Goal: Transaction & Acquisition: Purchase product/service

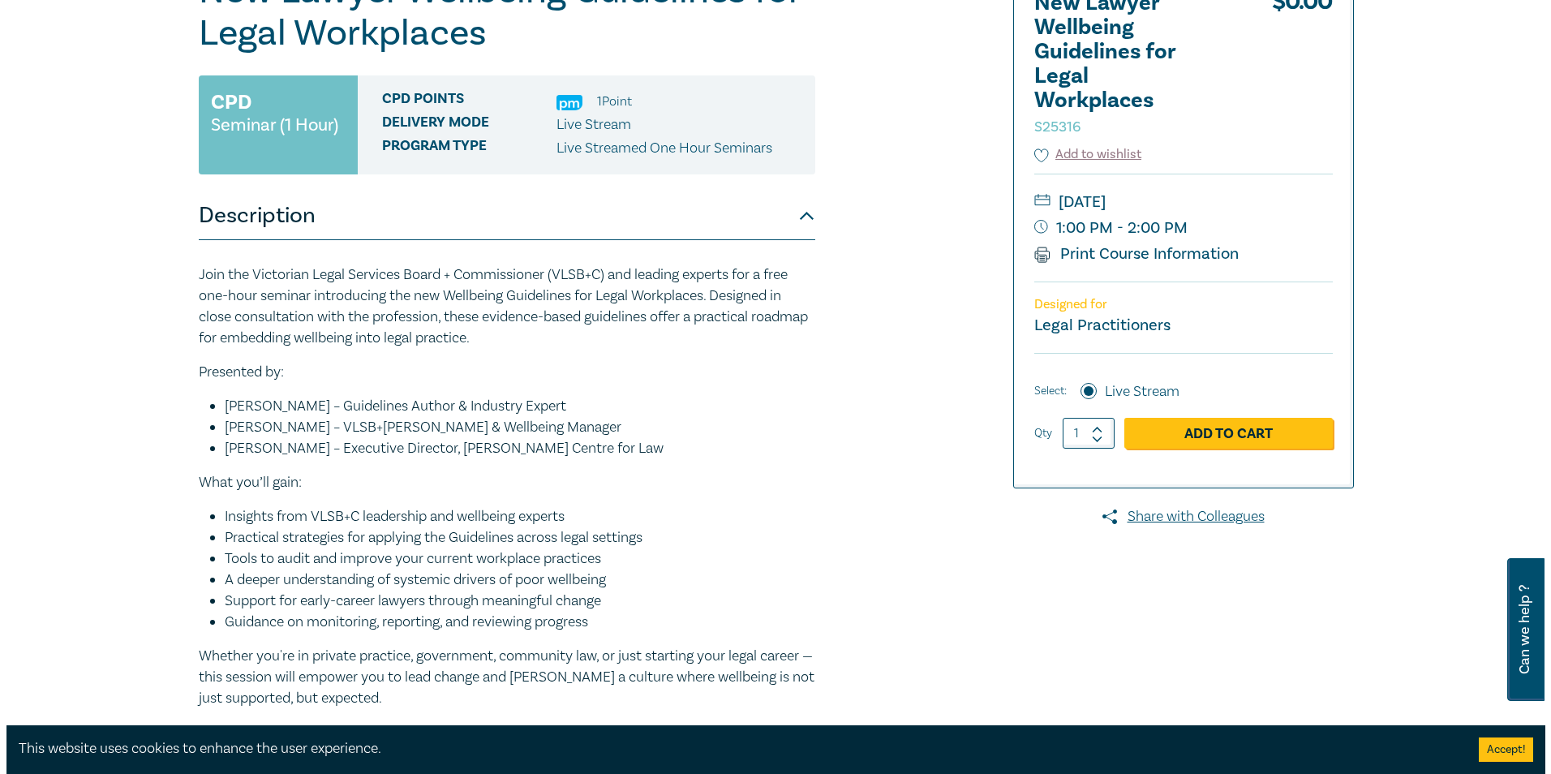
scroll to position [243, 0]
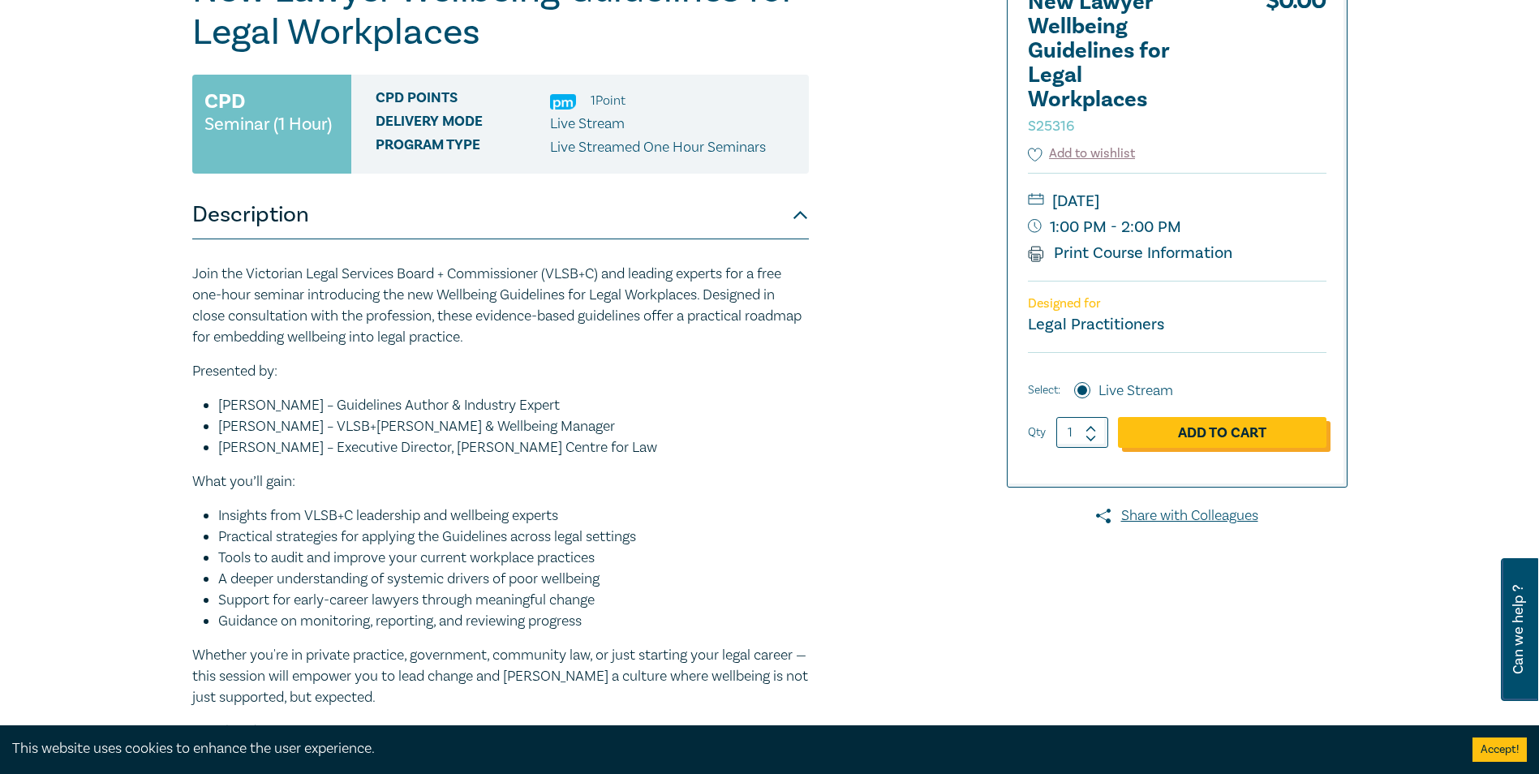
click at [1210, 436] on link "Add to Cart" at bounding box center [1222, 432] width 209 height 31
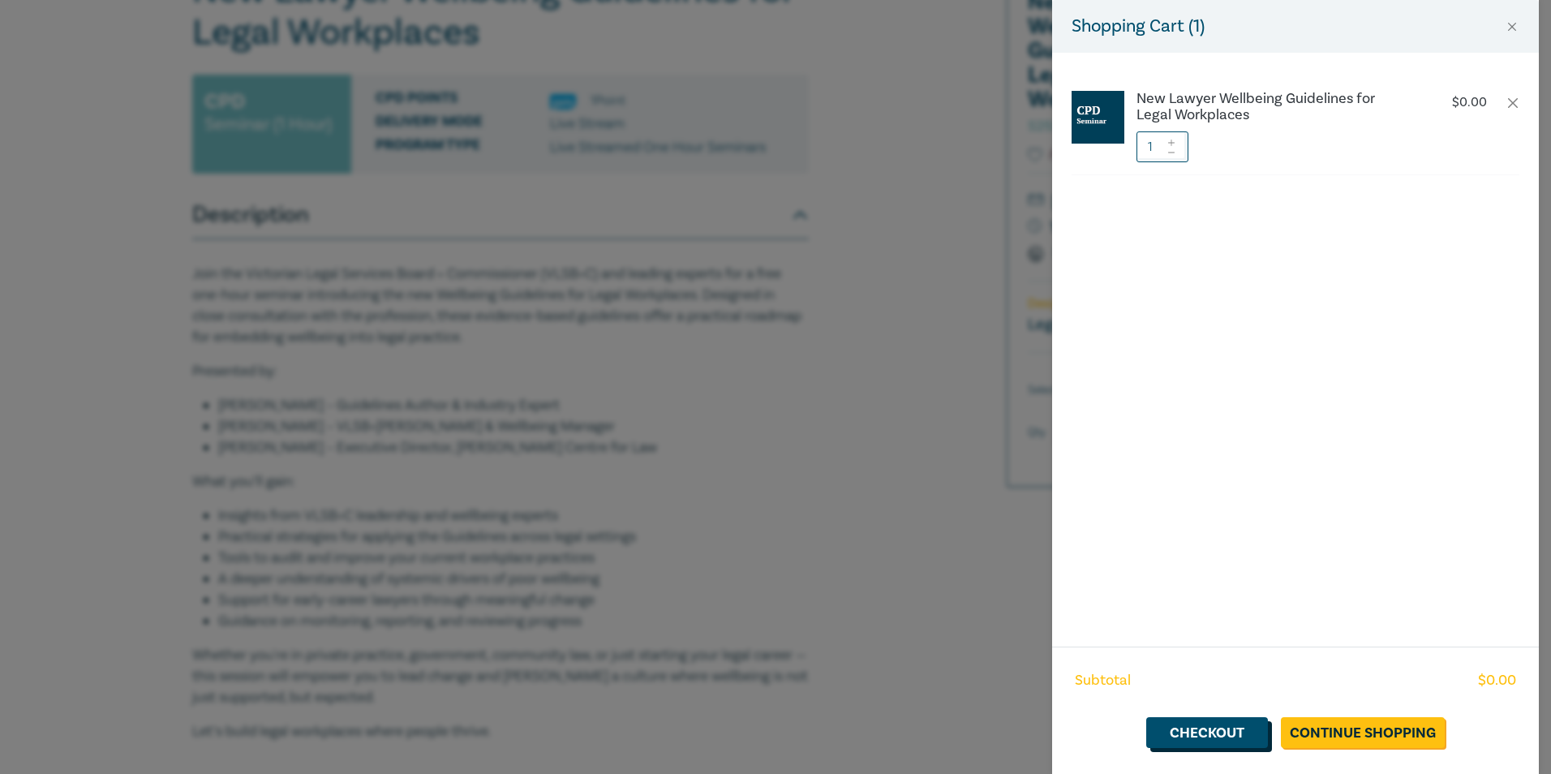
click at [1232, 735] on link "Checkout" at bounding box center [1207, 732] width 122 height 31
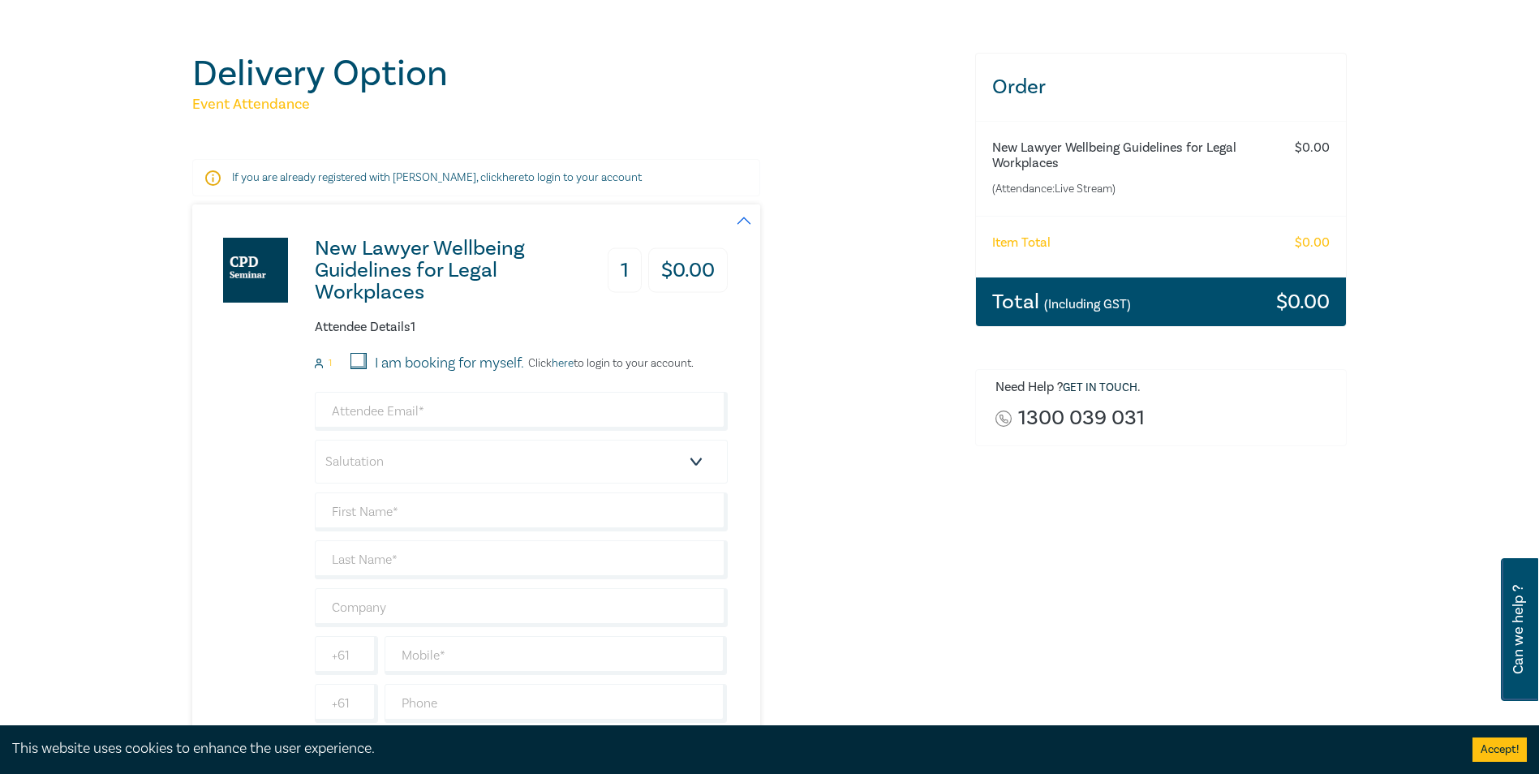
scroll to position [162, 0]
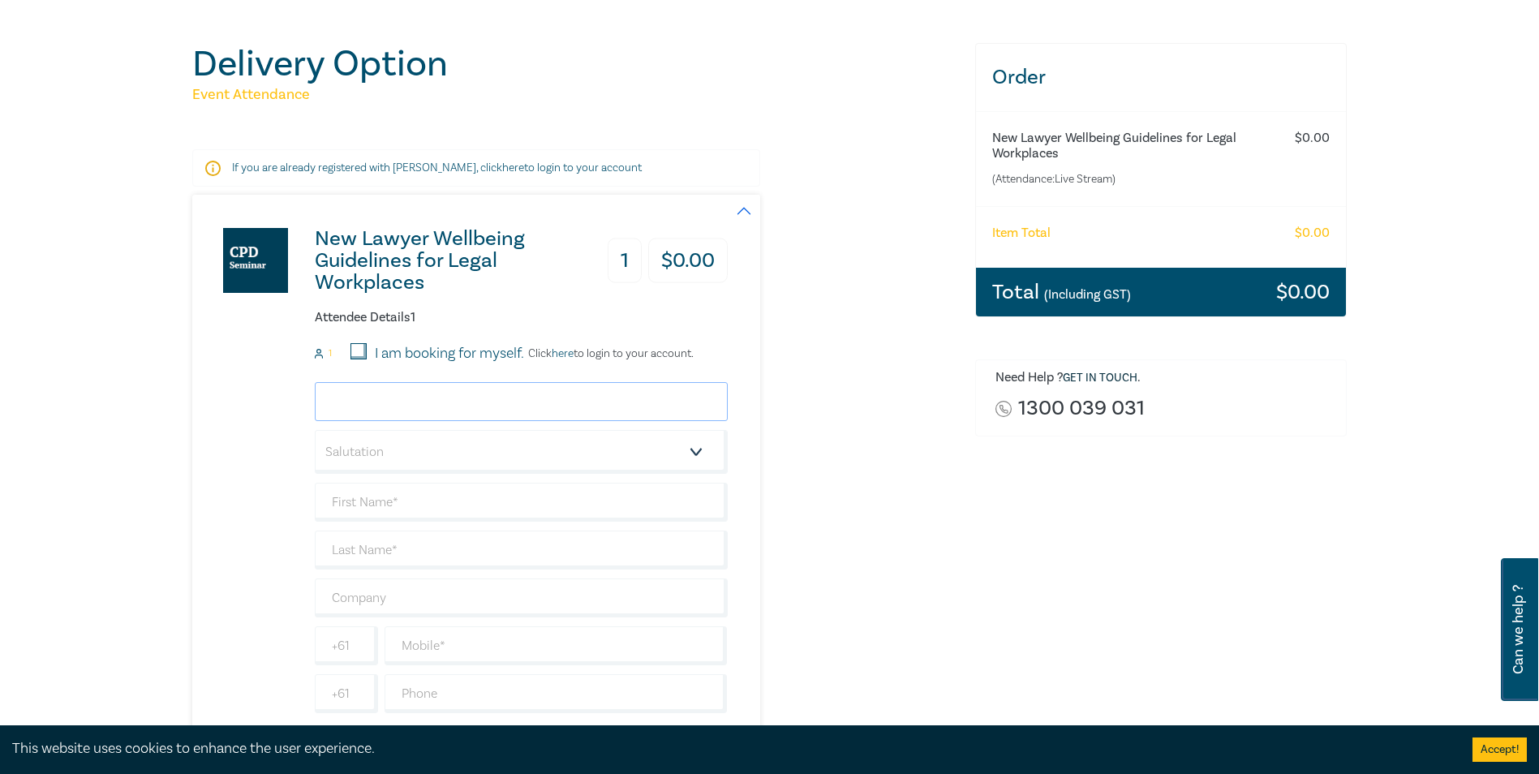
click at [499, 395] on input "email" at bounding box center [521, 401] width 413 height 39
type input "[PERSON_NAME][EMAIL_ADDRESS][DOMAIN_NAME]"
type input "[PERSON_NAME]"
type input "Iringan"
type input "Orange Commercial Law"
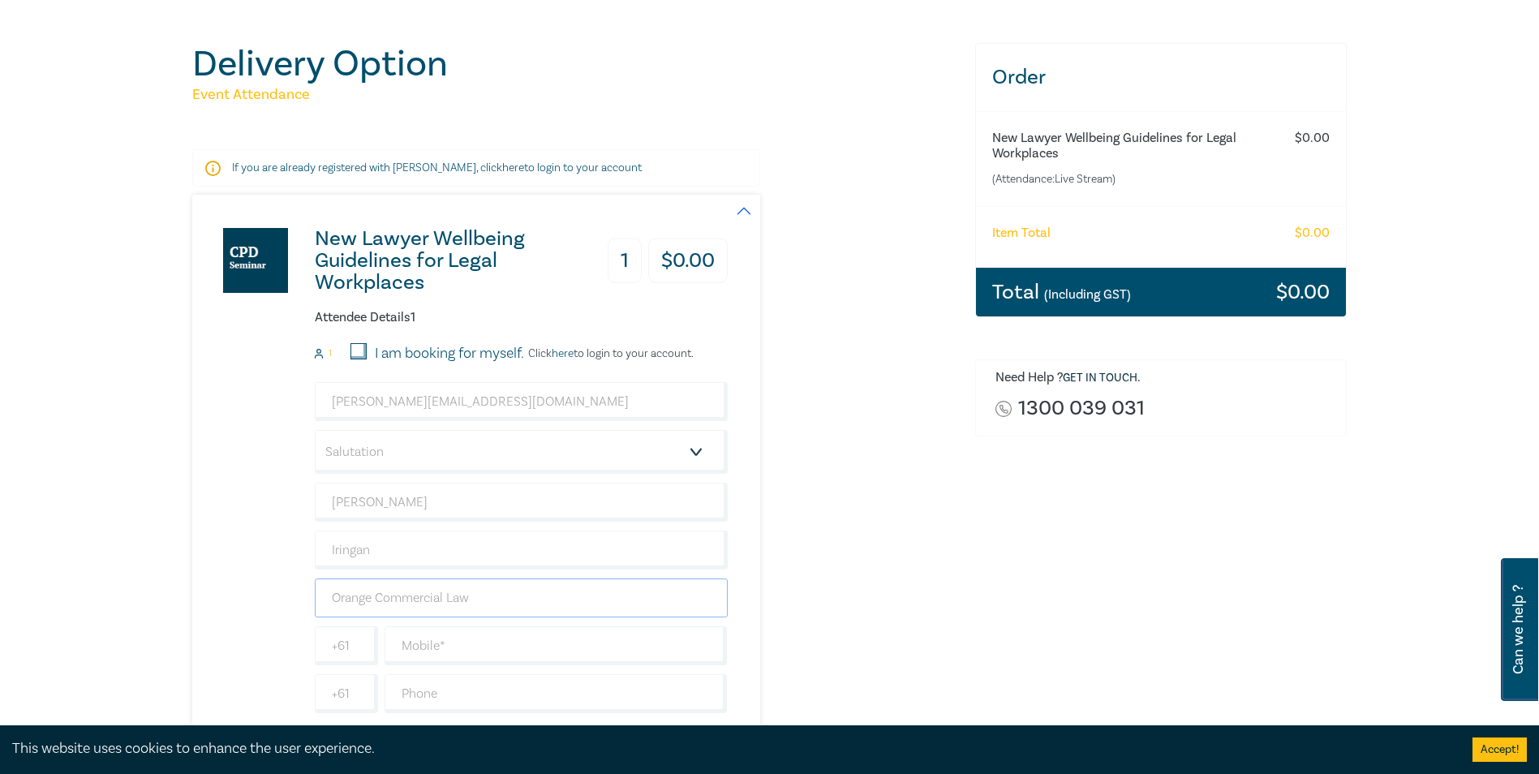
click at [514, 601] on input "Orange Commercial Law" at bounding box center [521, 597] width 413 height 39
click at [948, 556] on div "New Lawyer Wellbeing Guidelines for Legal Workplaces 1 $ 0.00 Attendee Details …" at bounding box center [573, 473] width 763 height 556
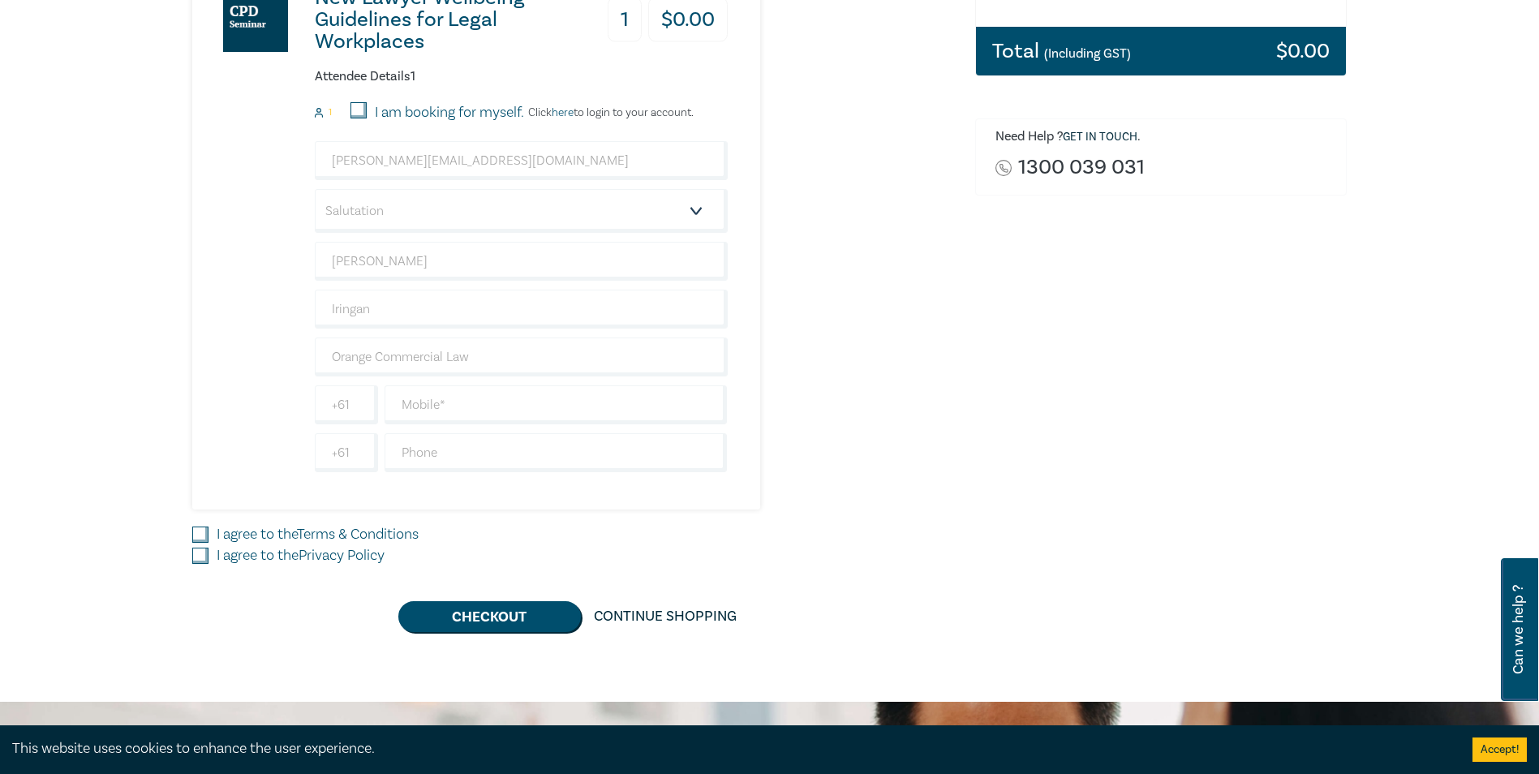
scroll to position [406, 0]
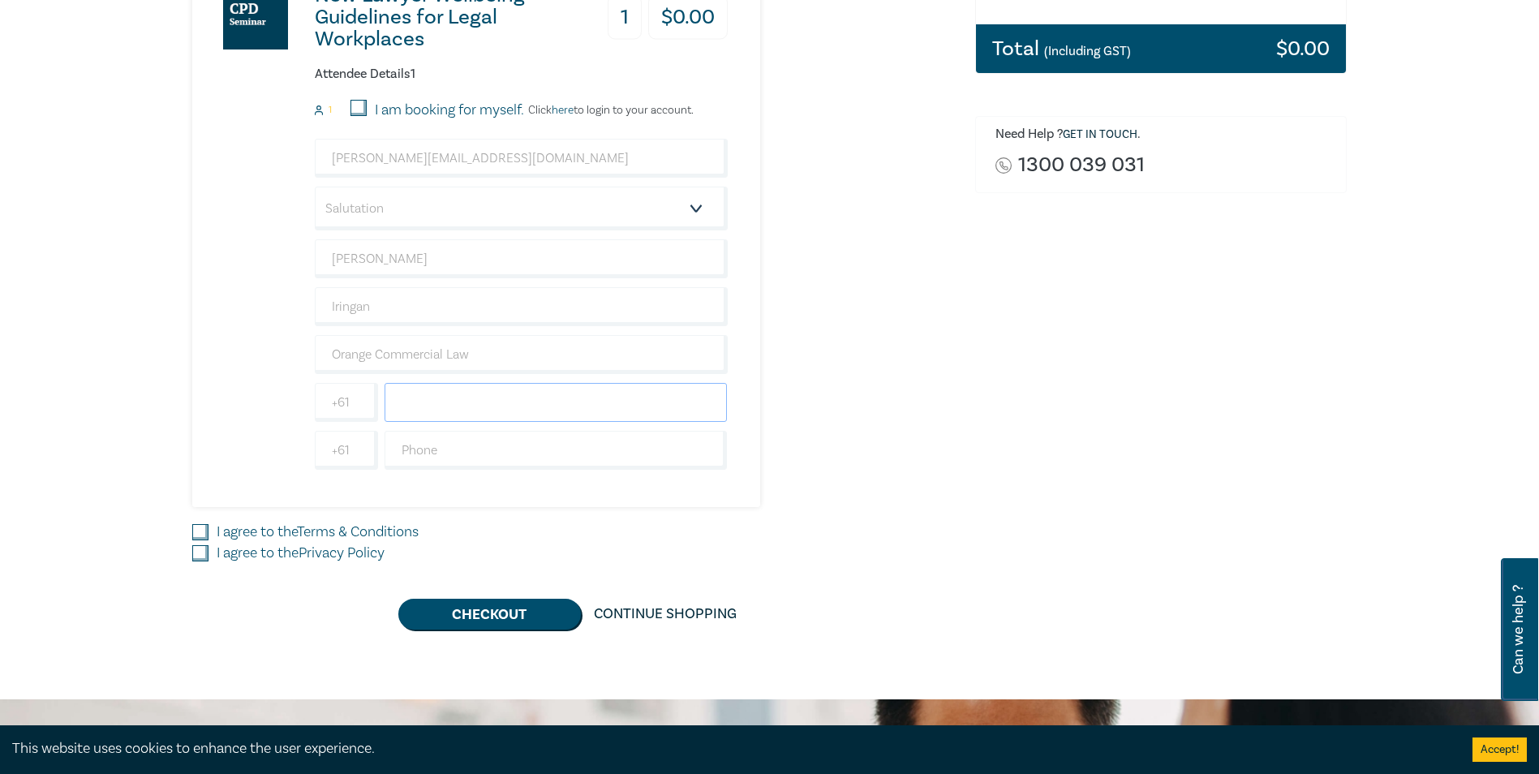
click at [599, 409] on input "text" at bounding box center [556, 402] width 343 height 39
type input "0391019884"
click at [200, 538] on input "I agree to the Terms & Conditions" at bounding box center [200, 532] width 16 height 16
checkbox input "true"
click at [196, 554] on input "I agree to the Privacy Policy" at bounding box center [200, 553] width 16 height 16
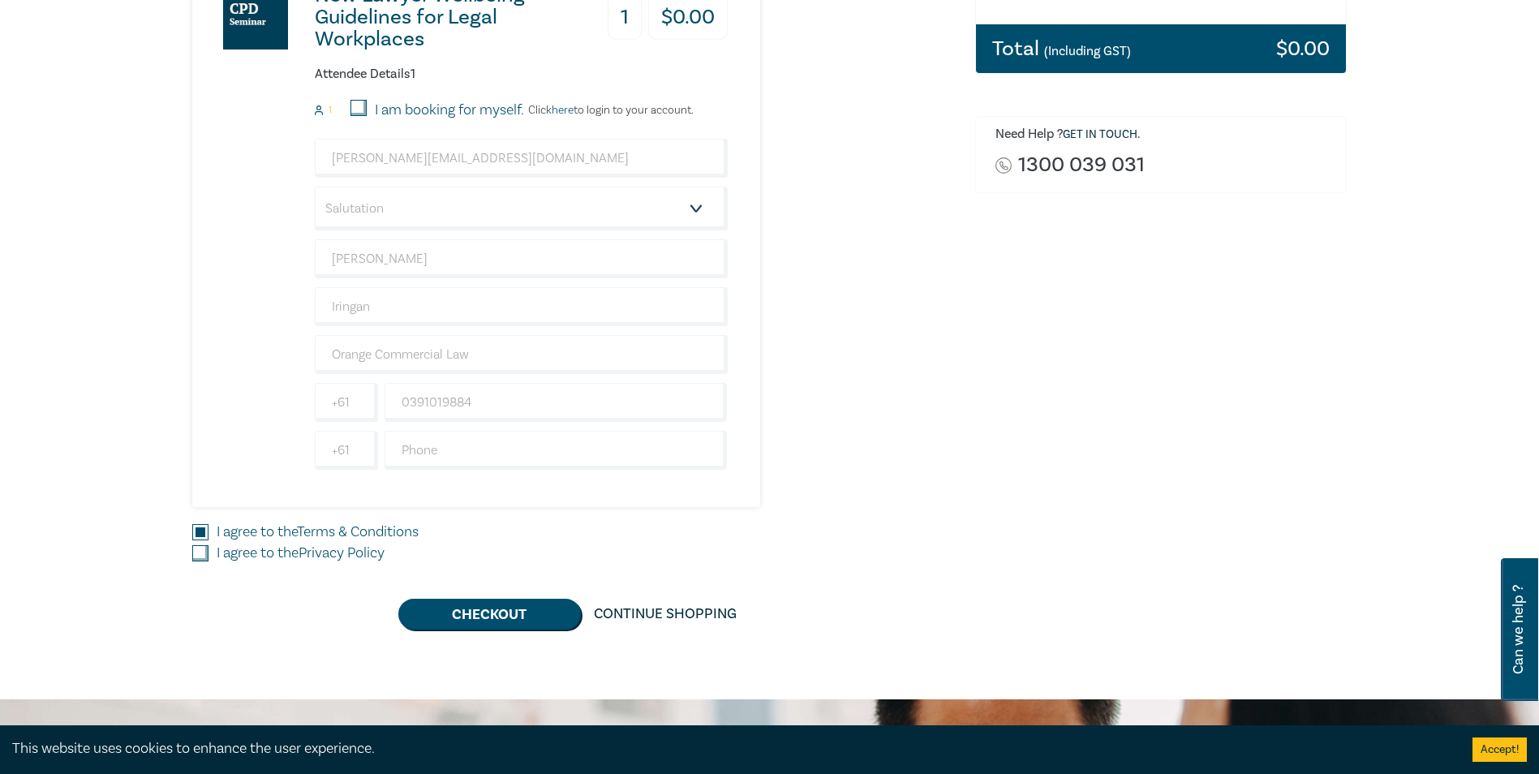
checkbox input "true"
click at [686, 201] on select "Salutation Mr. Mrs. Ms. Miss Dr. Prof. Other" at bounding box center [521, 209] width 413 height 44
select select "Mr."
click at [315, 187] on select "Salutation Mr. Mrs. Ms. Miss Dr. Prof. Other" at bounding box center [521, 209] width 413 height 44
click at [517, 611] on button "Checkout" at bounding box center [489, 614] width 183 height 31
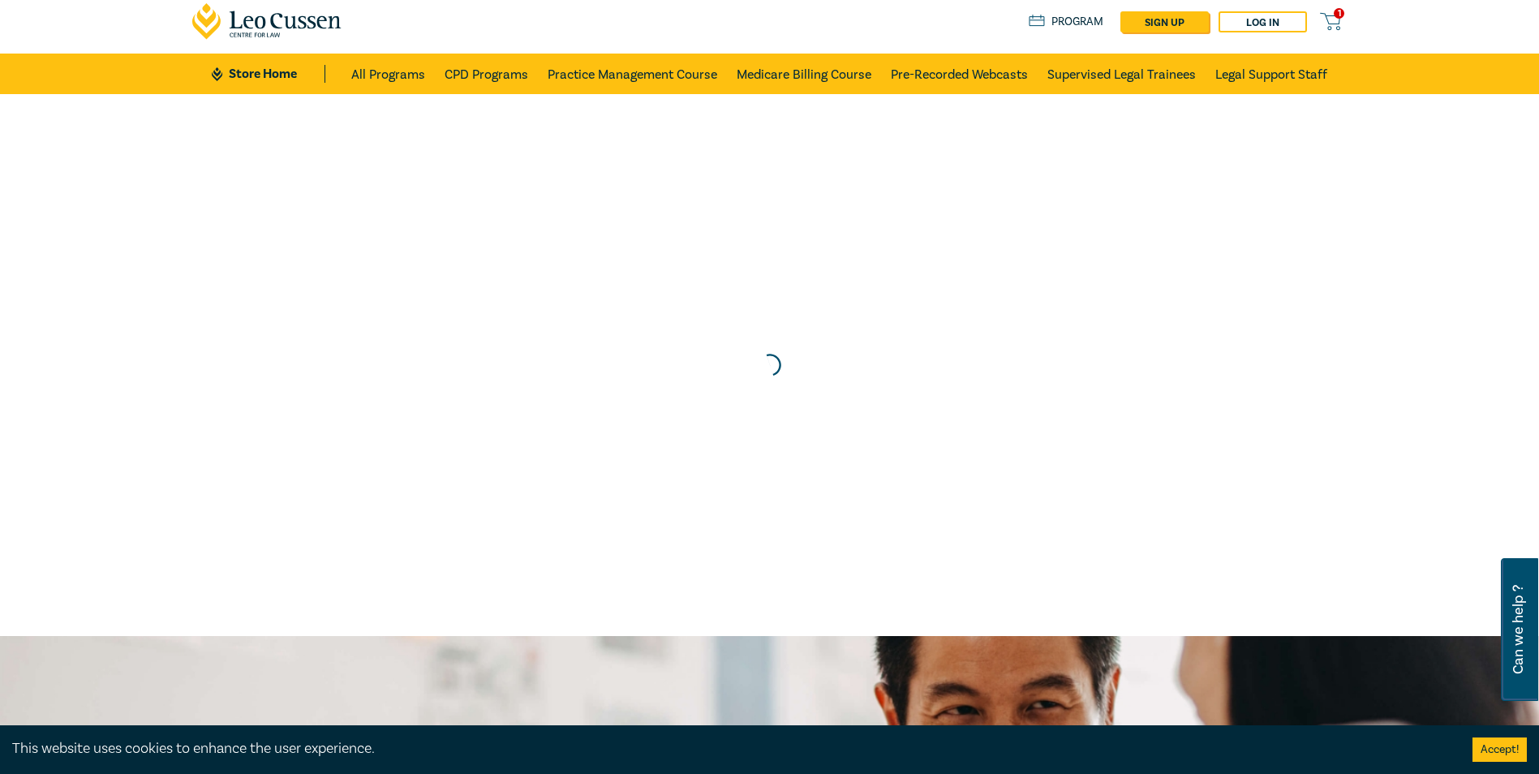
scroll to position [0, 0]
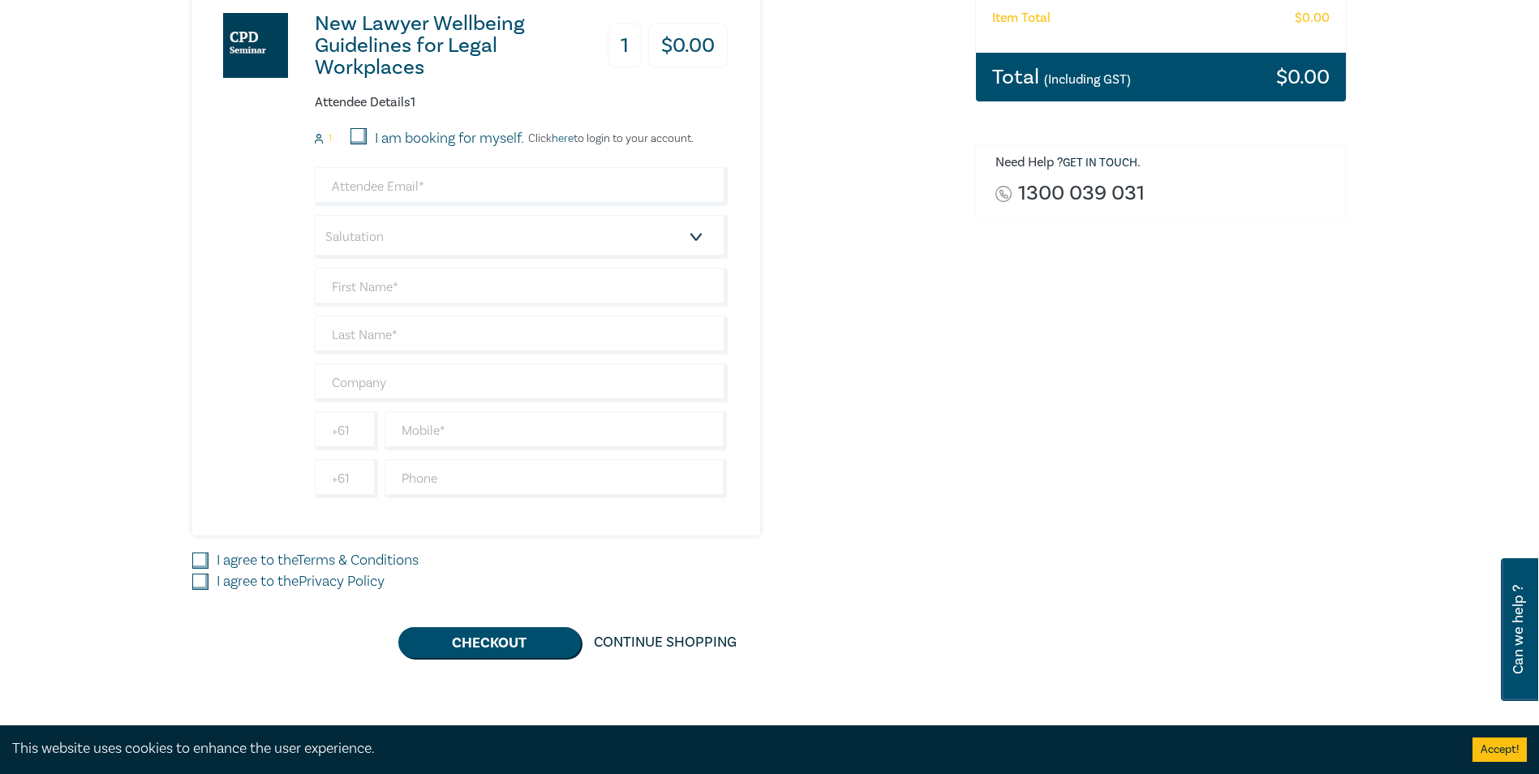
scroll to position [406, 0]
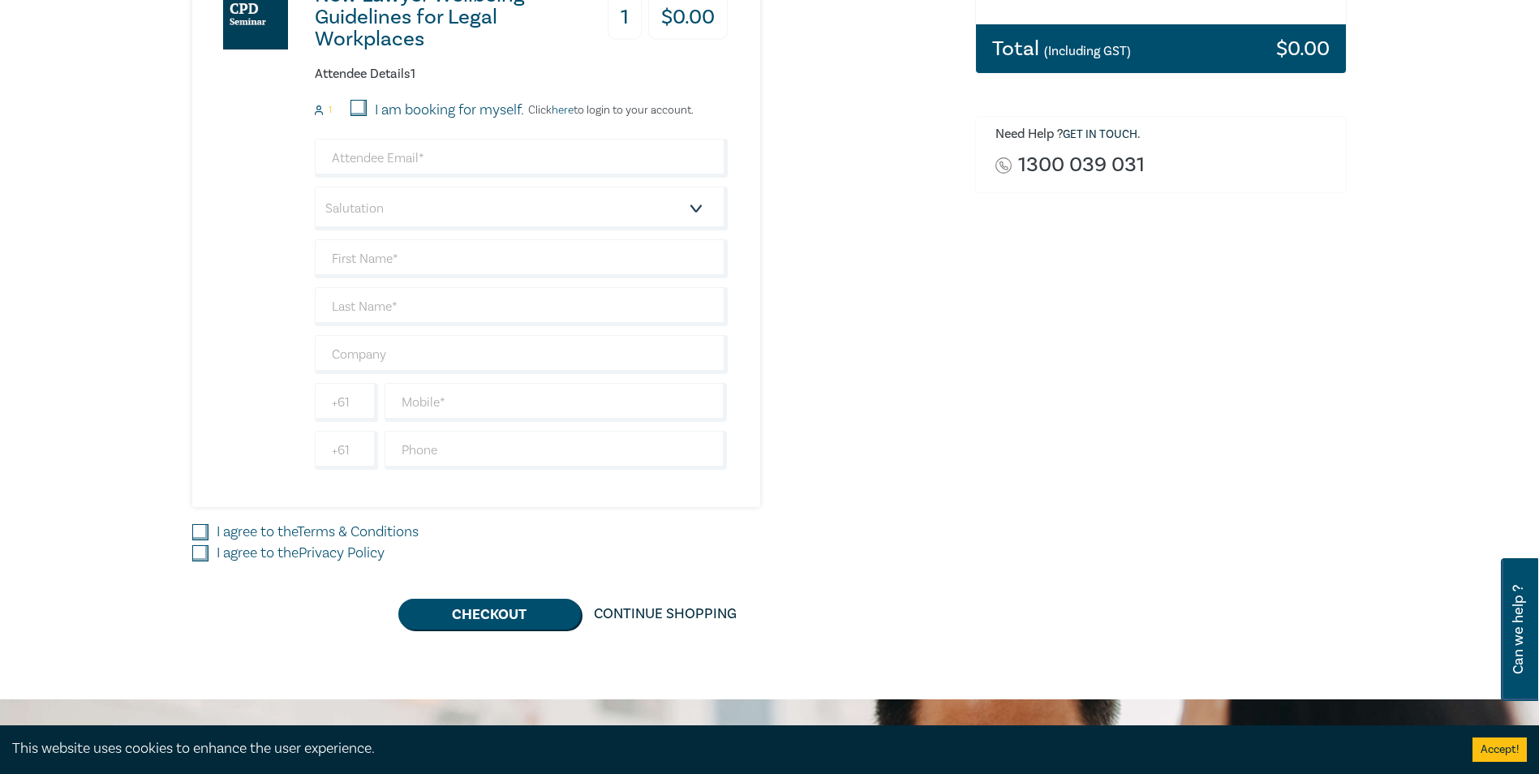
click at [358, 104] on input "I am booking for myself." at bounding box center [358, 108] width 16 height 16
checkbox input "true"
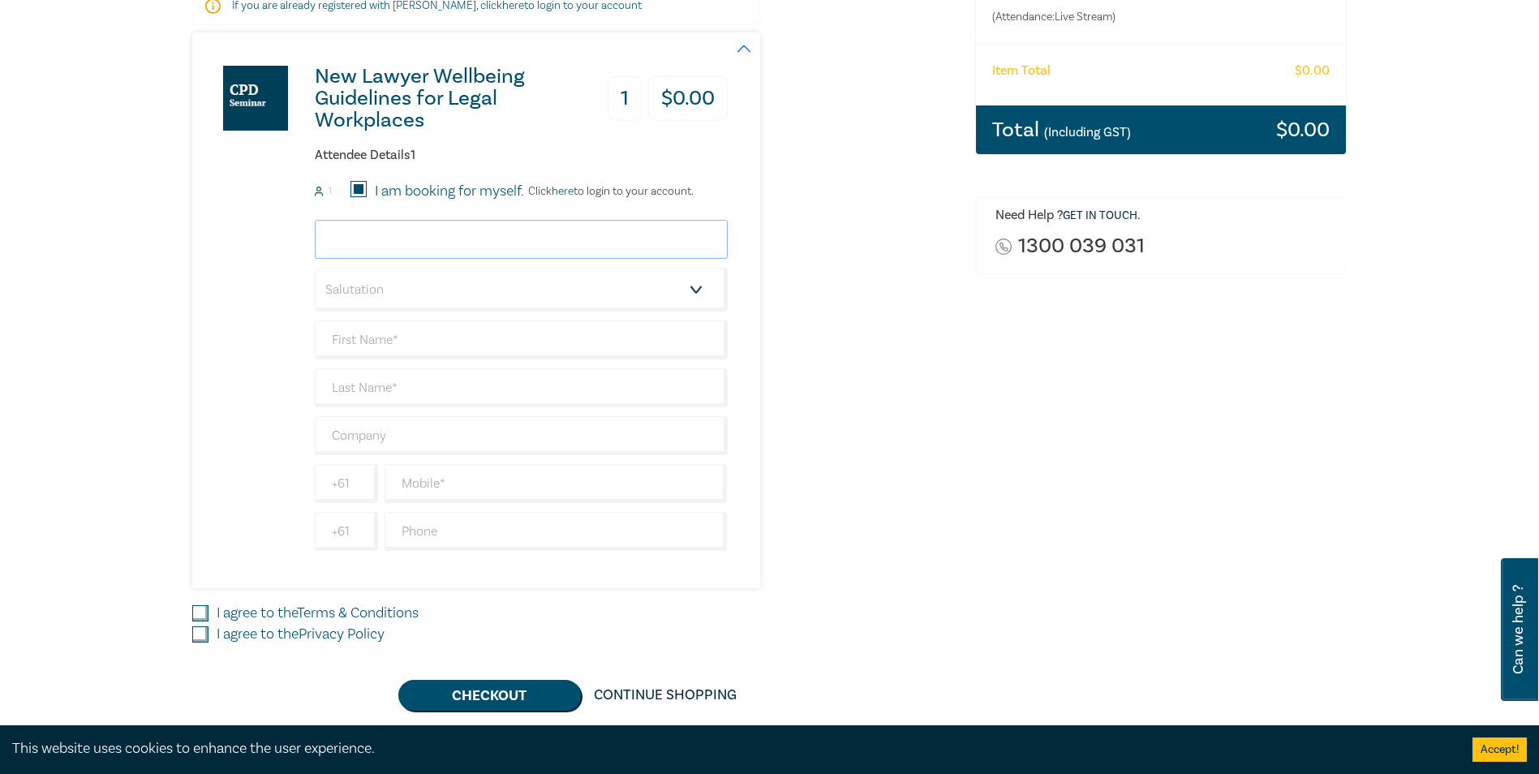
click at [545, 231] on input "email" at bounding box center [521, 239] width 413 height 39
click at [1102, 253] on link "1300 039 031" at bounding box center [1081, 246] width 127 height 22
click at [537, 222] on input "email" at bounding box center [521, 239] width 413 height 39
type input "[PERSON_NAME][EMAIL_ADDRESS][DOMAIN_NAME]"
type input "[PERSON_NAME]"
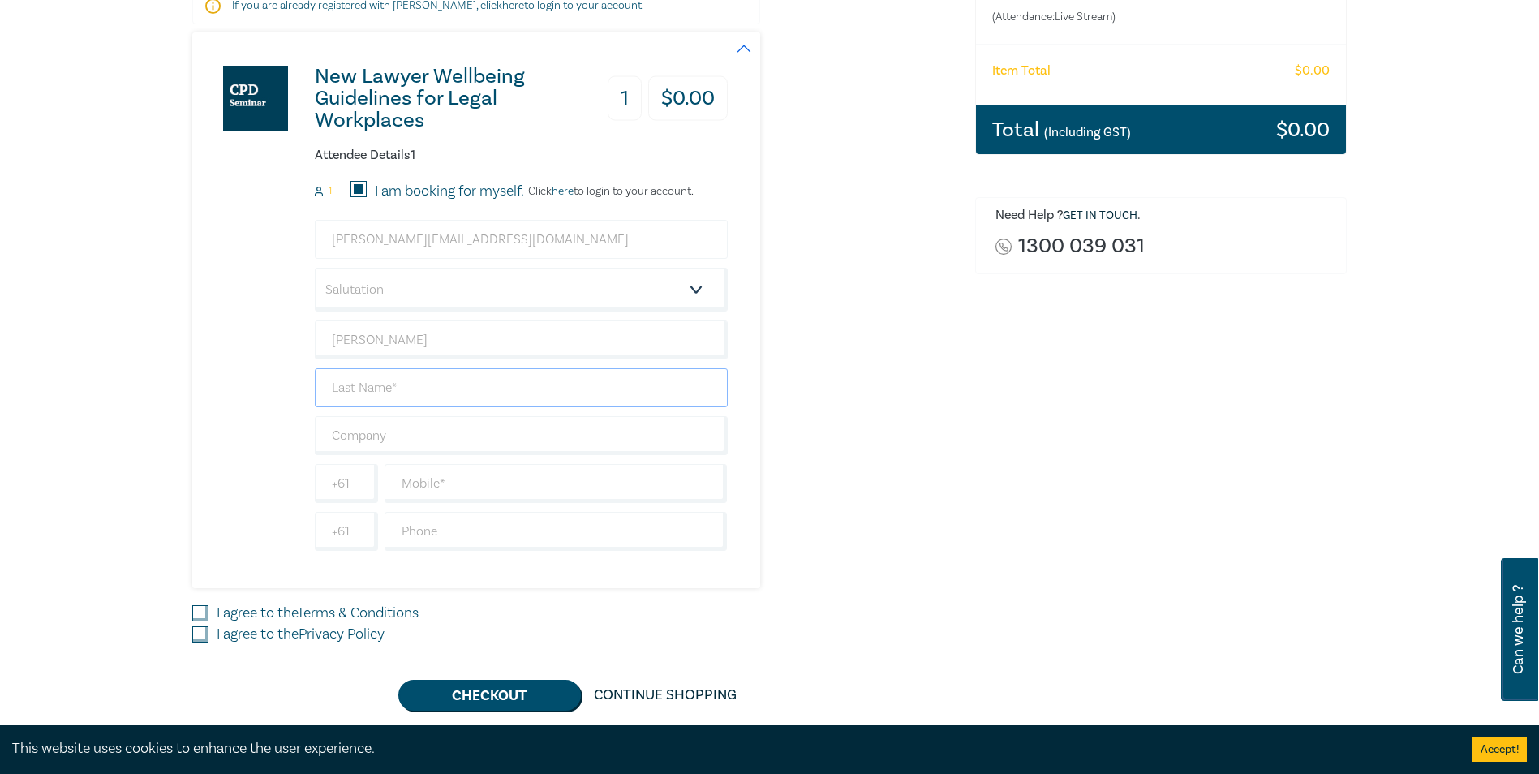
type input "Iringan"
type input "Orange Commercial Law"
click at [497, 491] on input "text" at bounding box center [556, 483] width 343 height 39
type input "0391019884"
click at [192, 613] on input "I agree to the Terms & Conditions" at bounding box center [200, 613] width 16 height 16
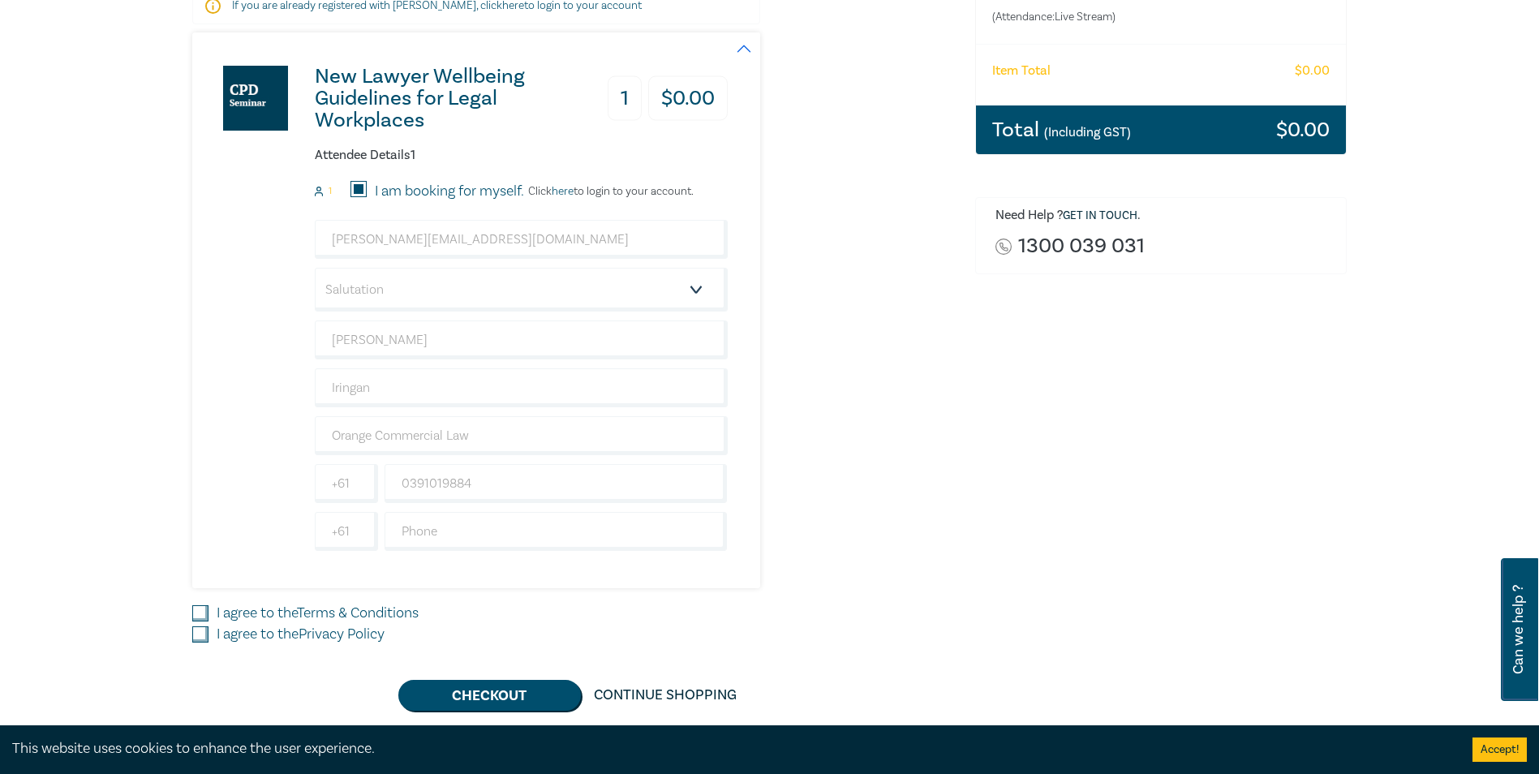
checkbox input "true"
click at [200, 631] on input "I agree to the Privacy Policy" at bounding box center [200, 634] width 16 height 16
checkbox input "true"
click at [505, 687] on button "Checkout" at bounding box center [489, 695] width 183 height 31
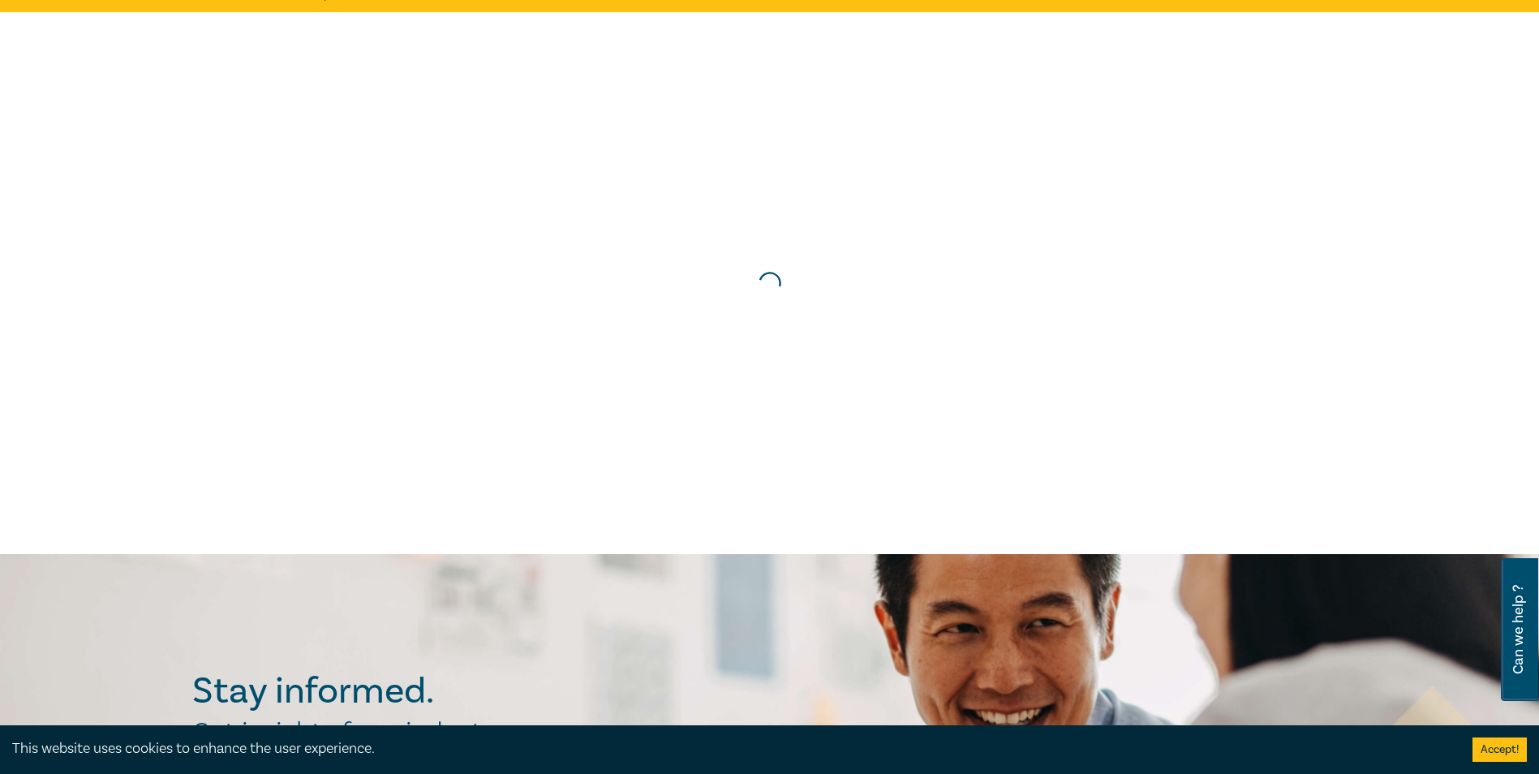
scroll to position [0, 0]
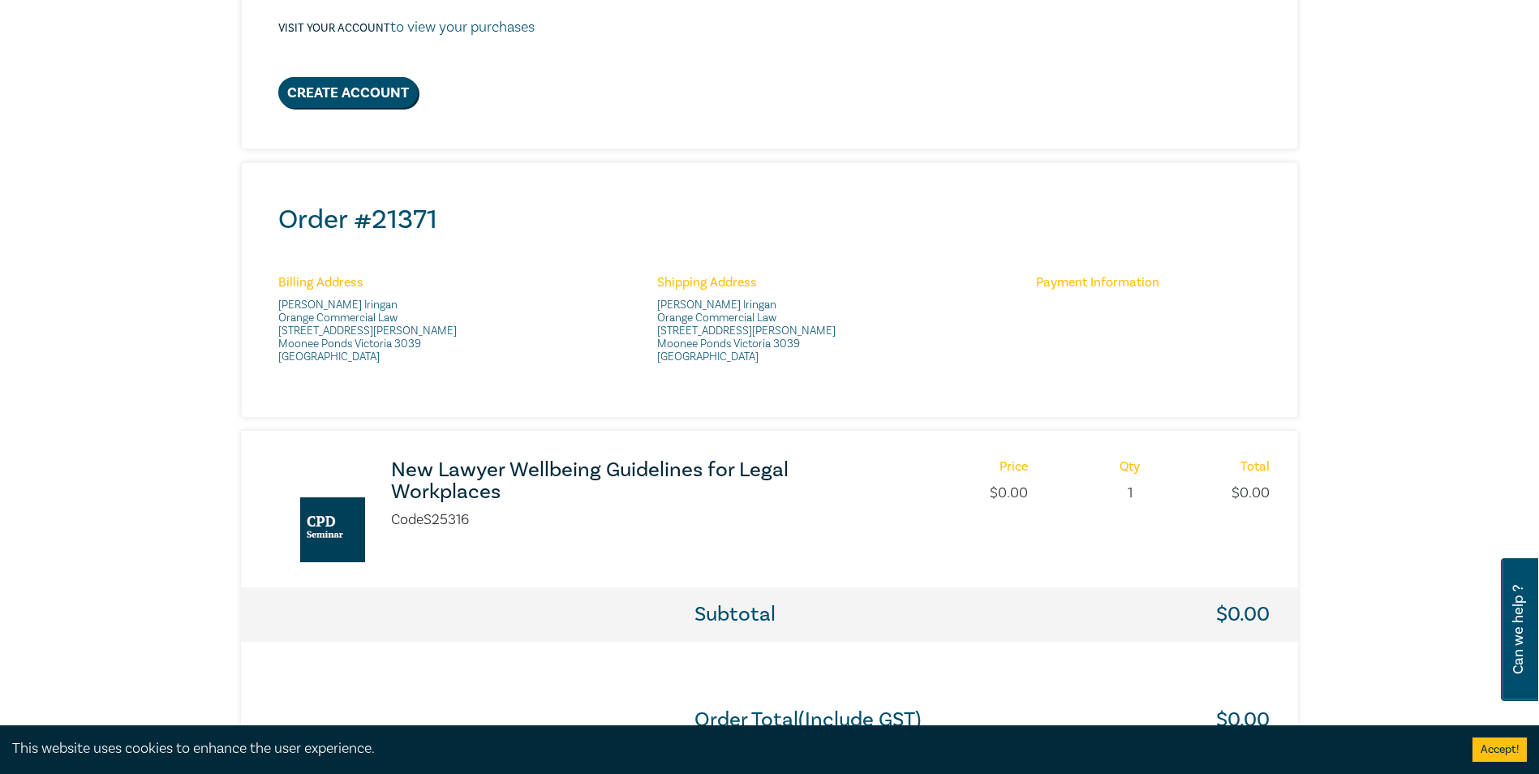
scroll to position [487, 0]
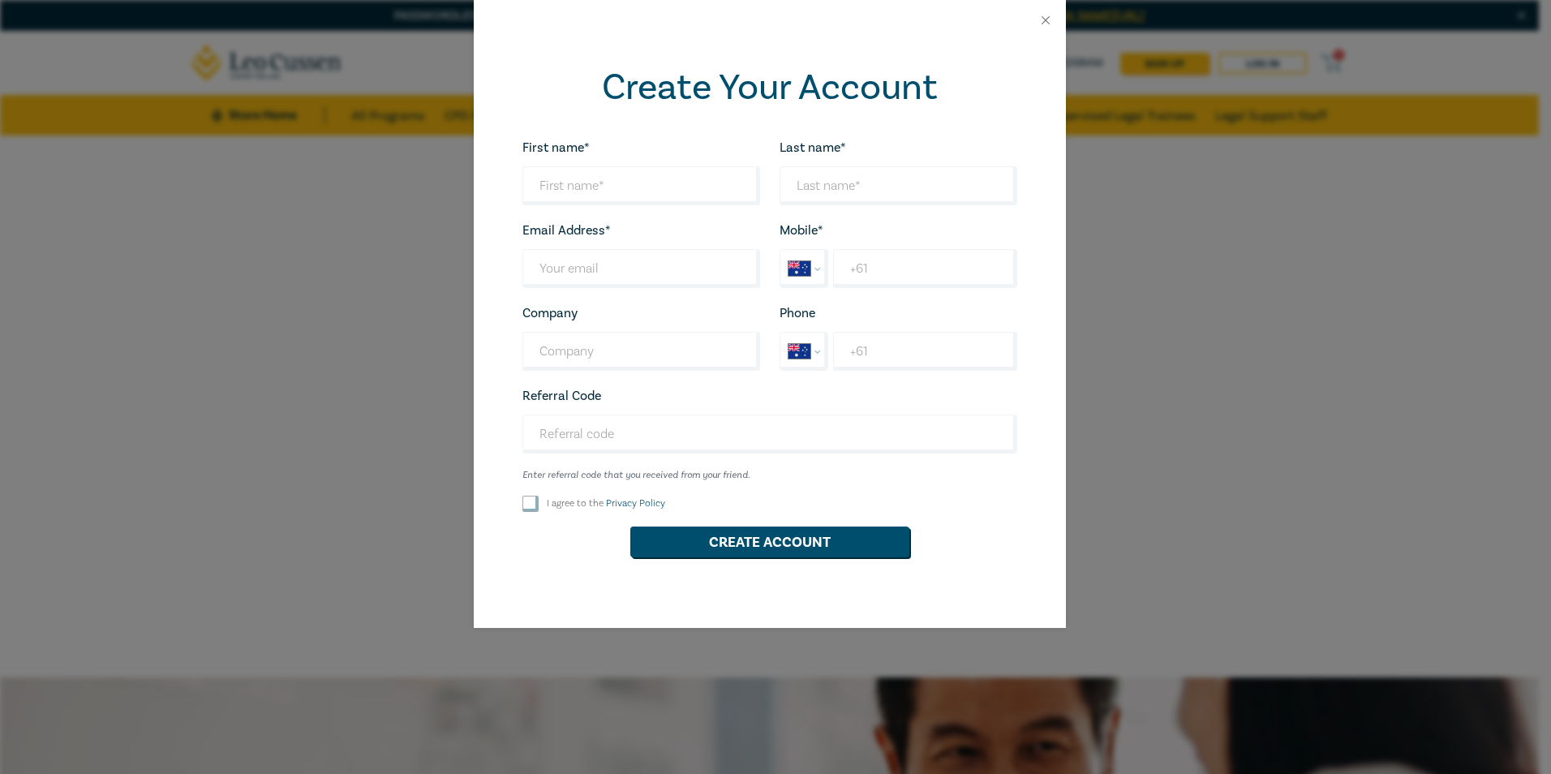
select select "AU"
